Goal: Check status: Check status

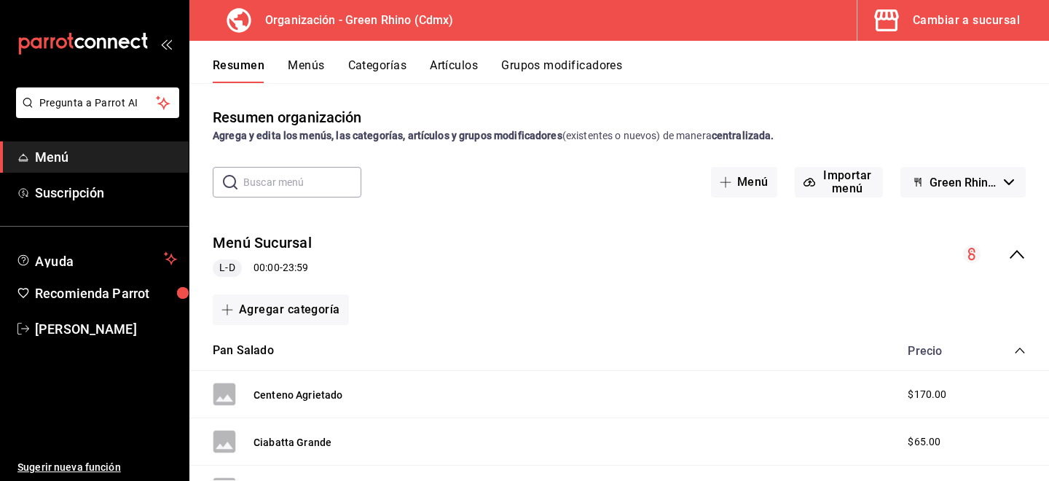
click at [310, 76] on button "Menús" at bounding box center [306, 70] width 36 height 25
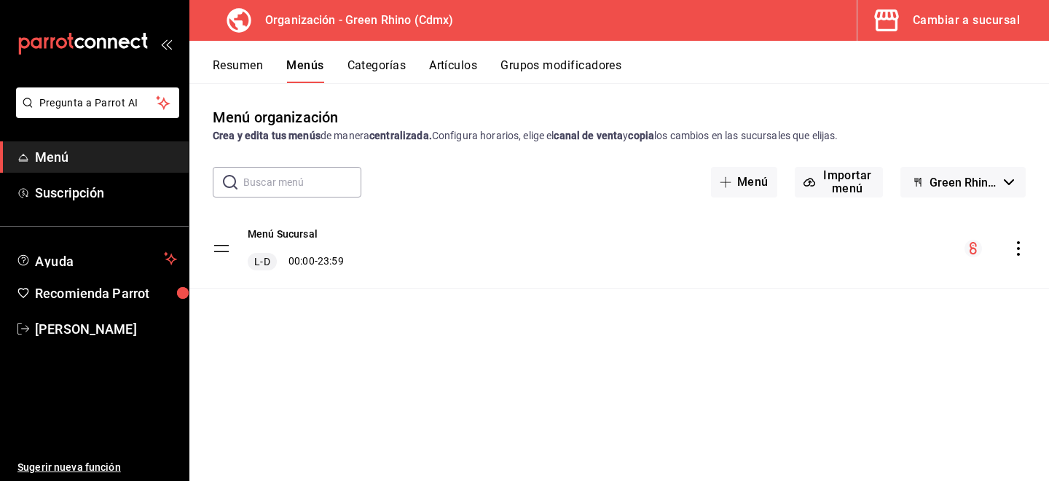
click at [461, 69] on button "Artículos" at bounding box center [453, 70] width 48 height 25
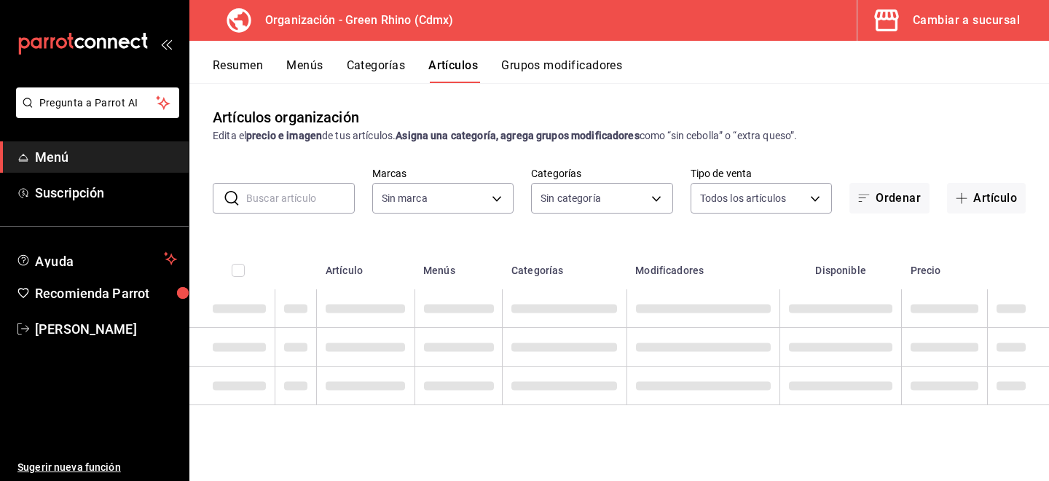
click at [994, 33] on button "Cambiar a sucursal" at bounding box center [948, 20] width 180 height 41
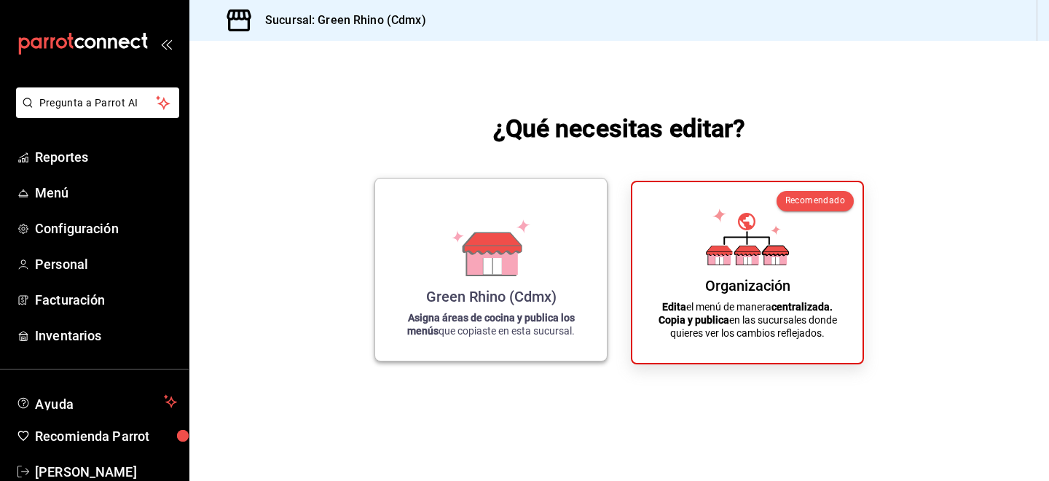
click at [469, 302] on div "Green Rhino (Cdmx)" at bounding box center [491, 296] width 130 height 17
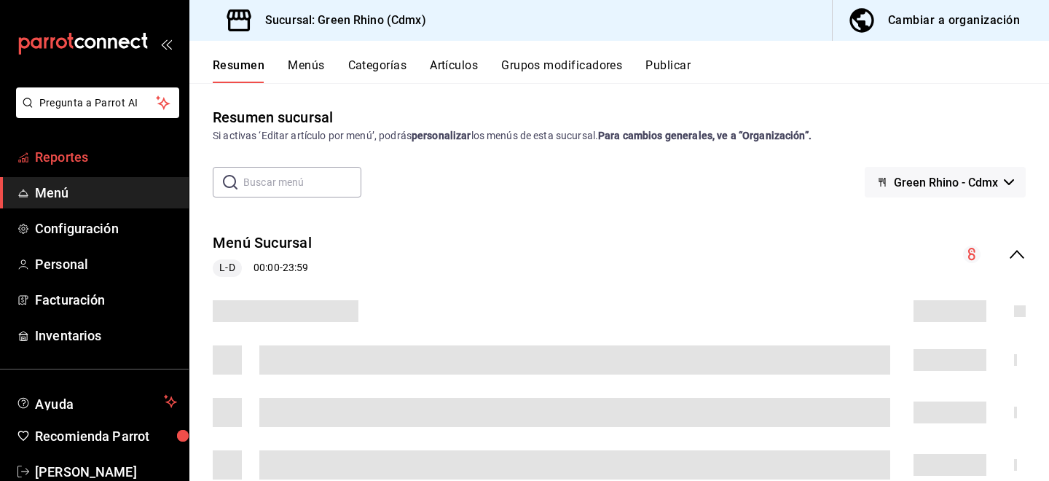
click at [82, 161] on span "Reportes" at bounding box center [106, 157] width 142 height 20
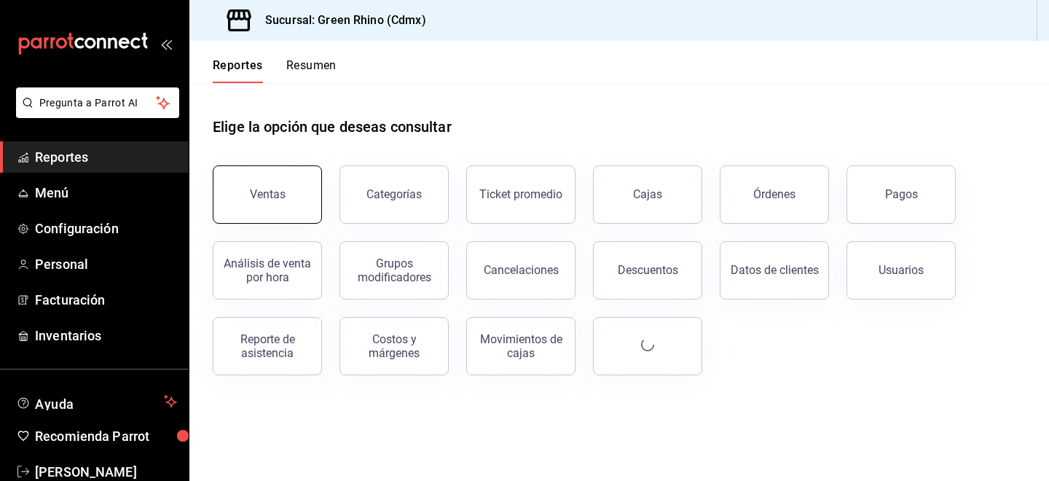
click at [284, 201] on button "Ventas" at bounding box center [267, 194] width 109 height 58
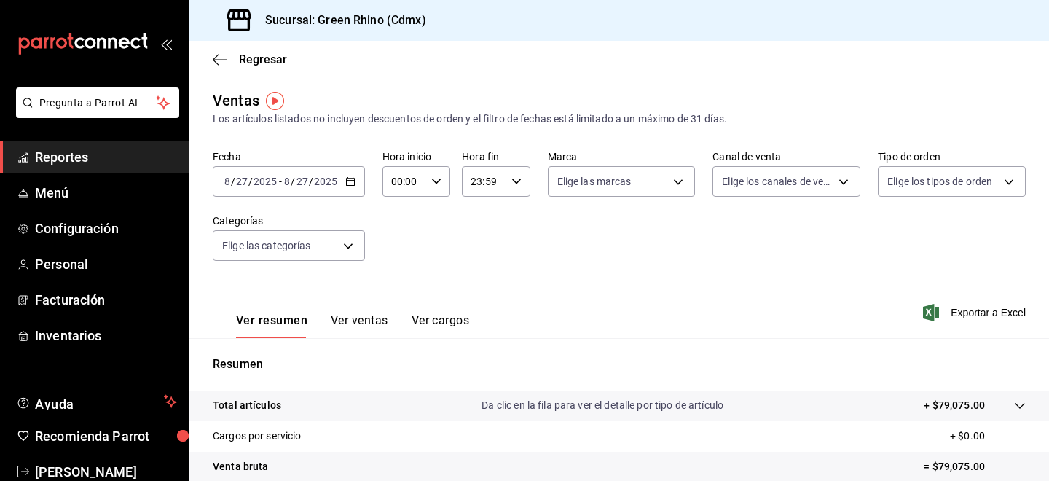
click at [322, 186] on input "2025" at bounding box center [325, 182] width 25 height 12
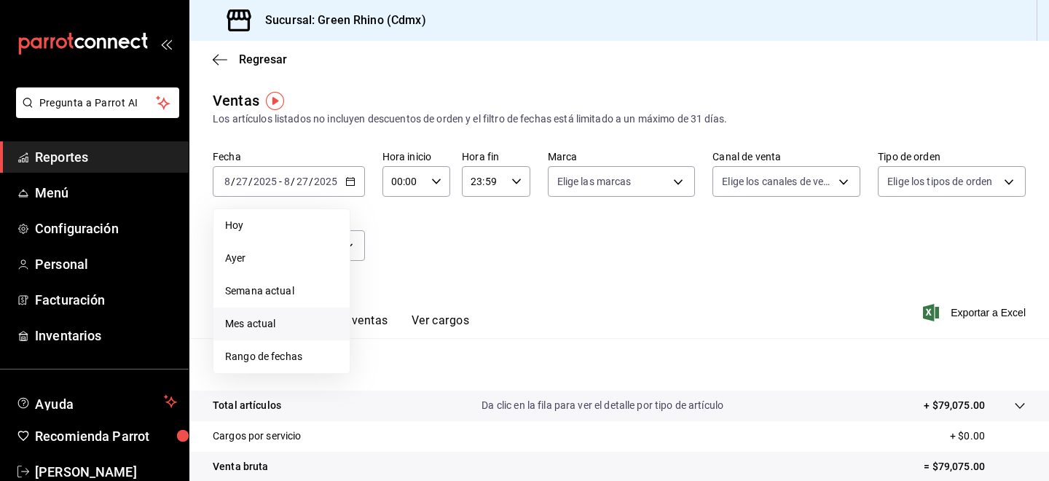
click at [258, 332] on li "Mes actual" at bounding box center [282, 324] width 136 height 33
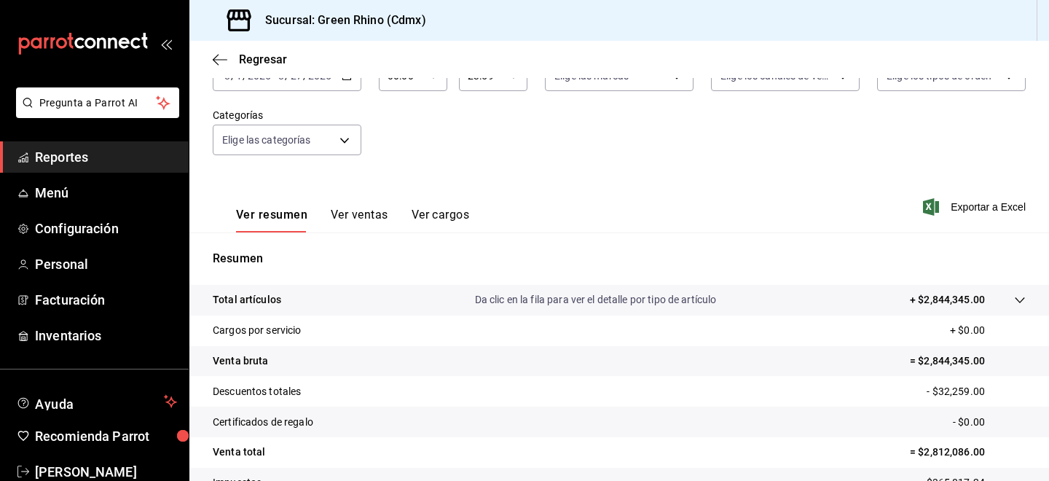
click at [373, 216] on button "Ver ventas" at bounding box center [360, 220] width 58 height 25
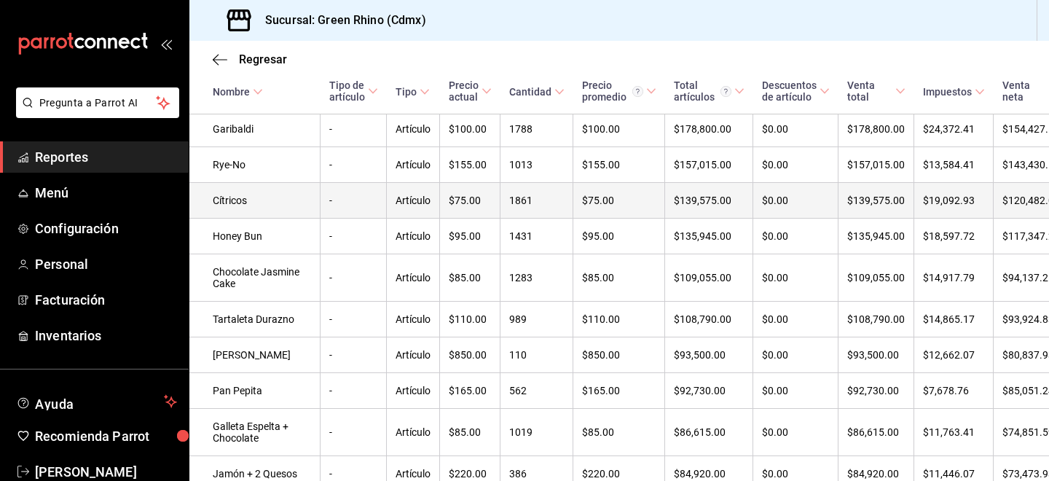
scroll to position [402, 0]
